Goal: Task Accomplishment & Management: Use online tool/utility

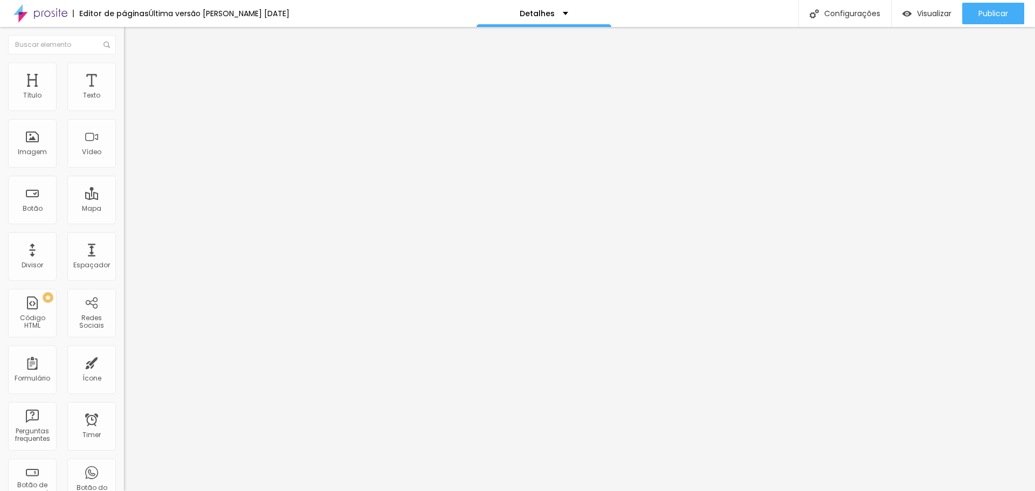
click at [124, 93] on span "Trocar imagem" at bounding box center [153, 88] width 59 height 9
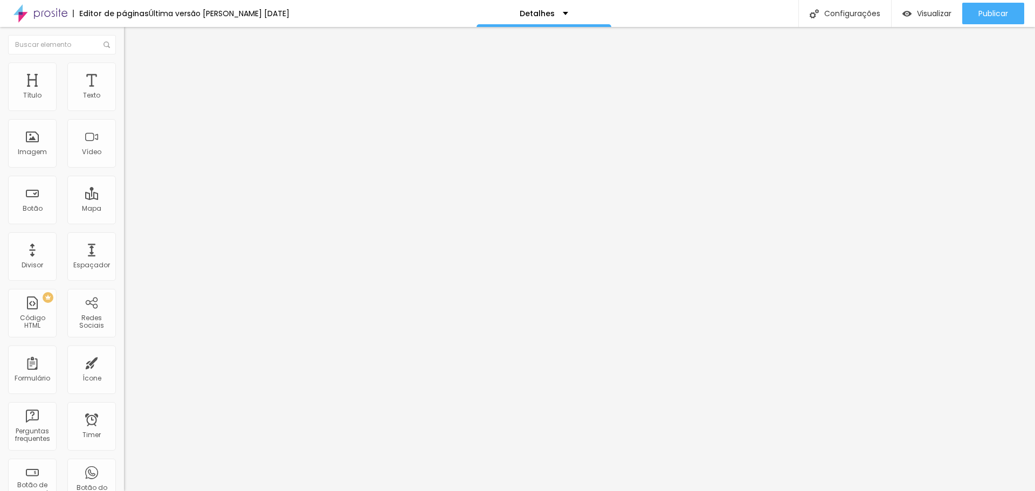
click at [124, 169] on span "1:1 Quadrado" at bounding box center [145, 164] width 43 height 9
click at [124, 181] on div "Padrão 4:3" at bounding box center [186, 177] width 124 height 6
click at [124, 169] on span "4:3 Padrão" at bounding box center [142, 164] width 36 height 9
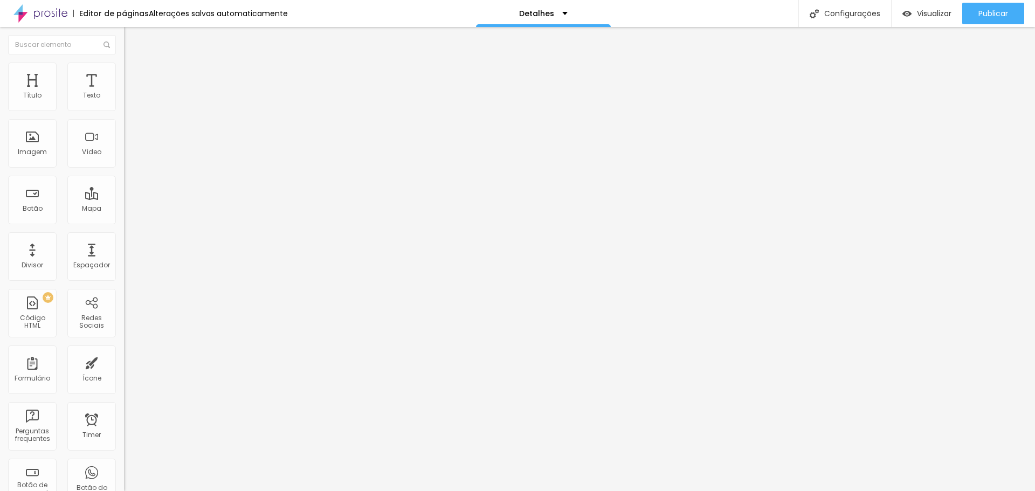
click at [124, 169] on span "4:3 Padrão" at bounding box center [142, 164] width 36 height 9
click at [124, 191] on div "Quadrado 1:1" at bounding box center [186, 187] width 124 height 6
click at [124, 198] on span "Original" at bounding box center [137, 193] width 26 height 9
click at [124, 188] on span "Quadrado" at bounding box center [141, 183] width 35 height 9
click at [124, 92] on div "Trocar imagem" at bounding box center [186, 88] width 124 height 8
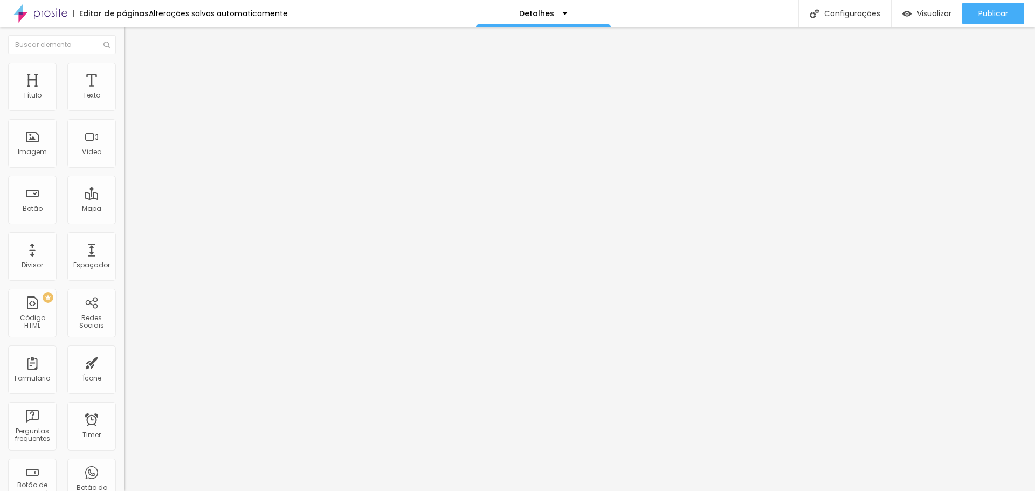
click at [124, 92] on div "Trocar imagem" at bounding box center [186, 88] width 124 height 8
click at [124, 109] on input "text" at bounding box center [188, 103] width 129 height 11
click at [124, 93] on span "Trocar imagem" at bounding box center [153, 88] width 59 height 9
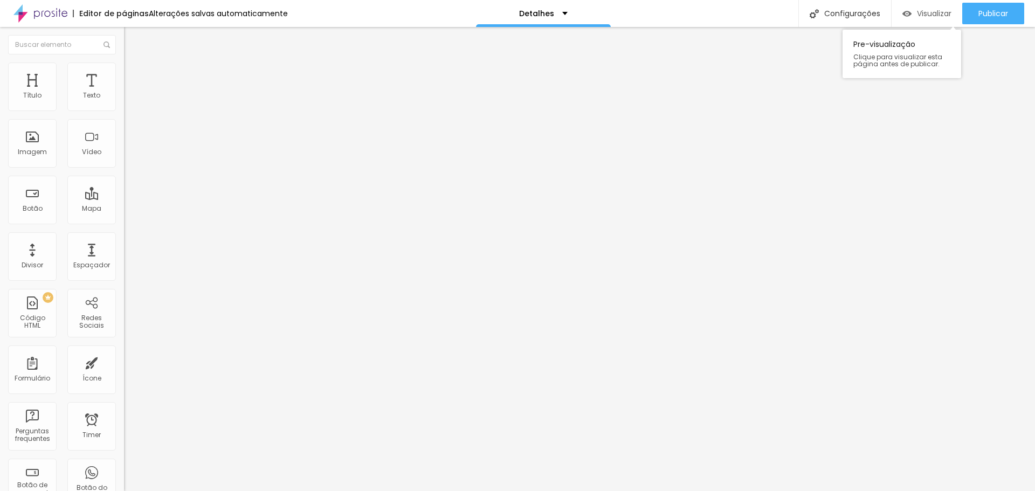
click at [923, 9] on span "Visualizar" at bounding box center [934, 13] width 34 height 9
